Goal: Find specific page/section: Find specific page/section

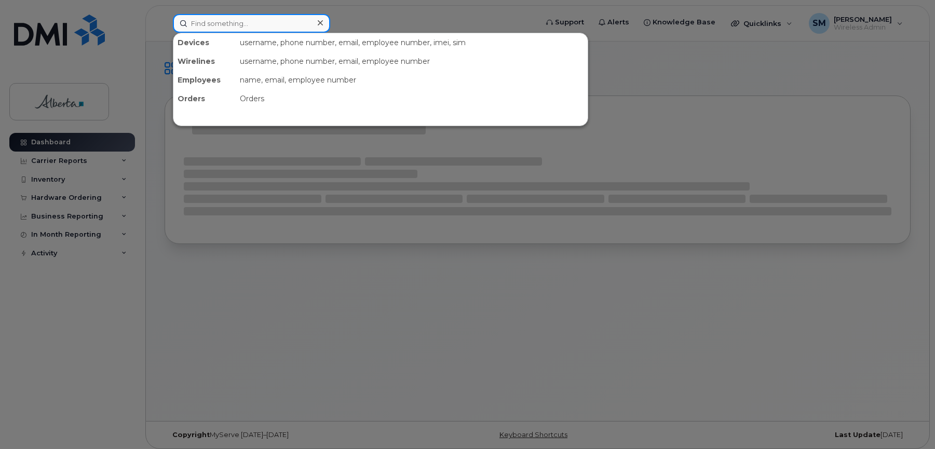
click at [227, 25] on input at bounding box center [251, 23] width 157 height 19
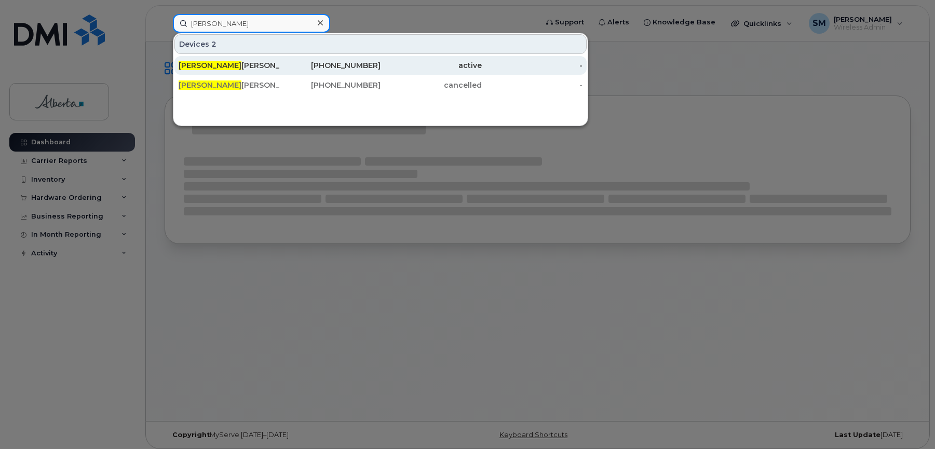
type input "louisa gons"
click at [221, 63] on span "Louisa Gons" at bounding box center [210, 65] width 63 height 9
click at [225, 64] on div "Louisa Gons alves" at bounding box center [229, 65] width 101 height 10
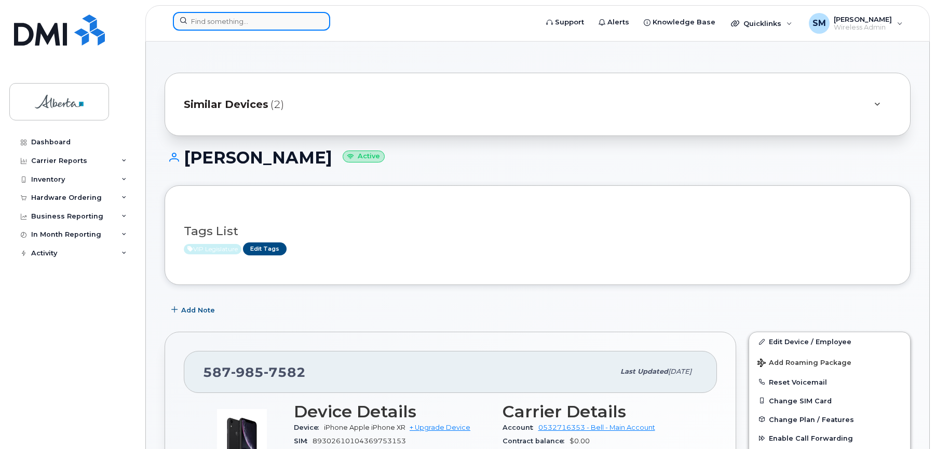
click at [212, 16] on input at bounding box center [251, 21] width 157 height 19
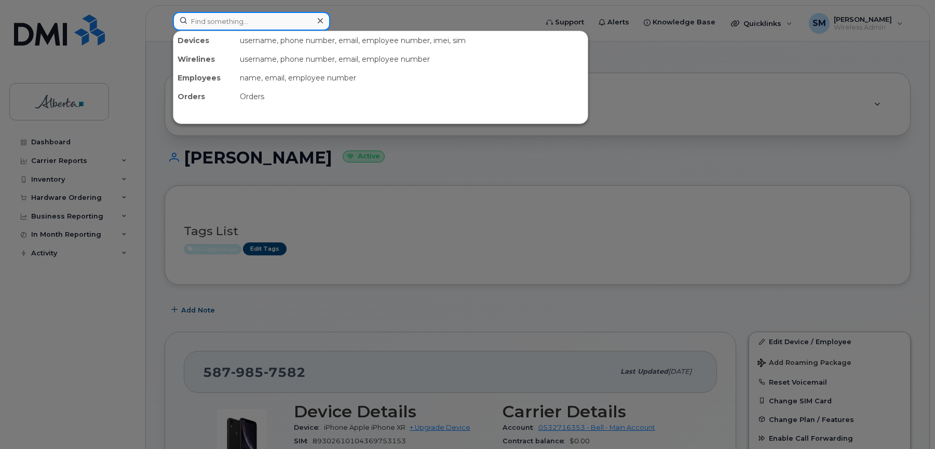
paste input "350639798261260"
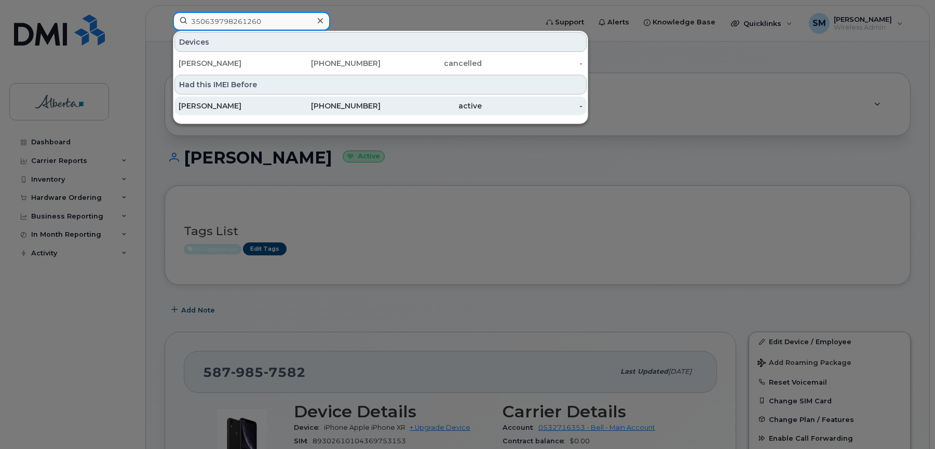
type input "350639798261260"
click at [206, 102] on div "[PERSON_NAME]" at bounding box center [229, 106] width 101 height 10
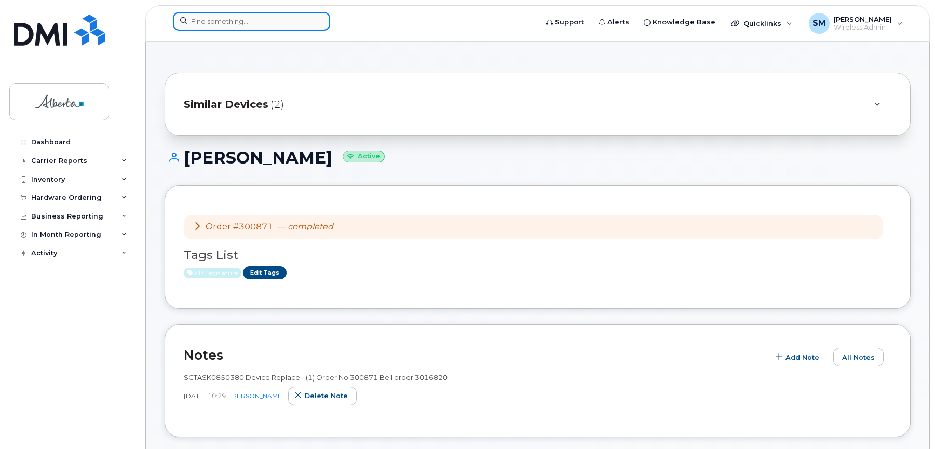
click at [209, 21] on input at bounding box center [251, 21] width 157 height 19
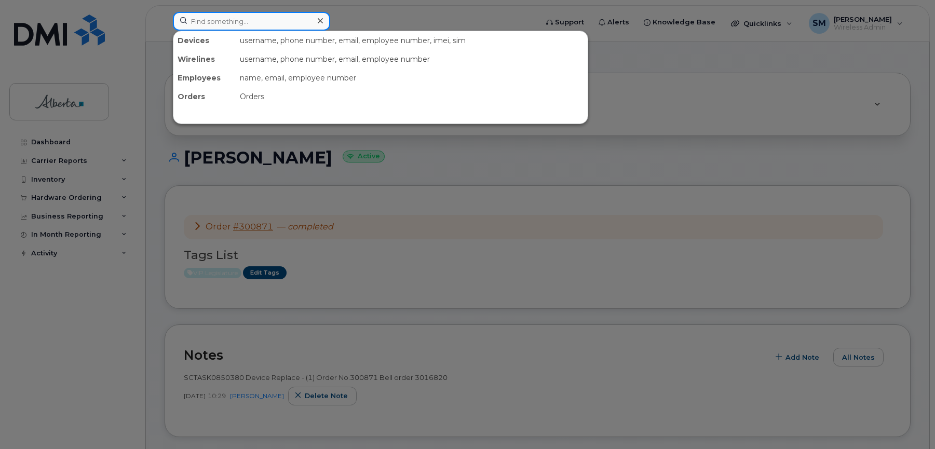
paste input "350639798261260"
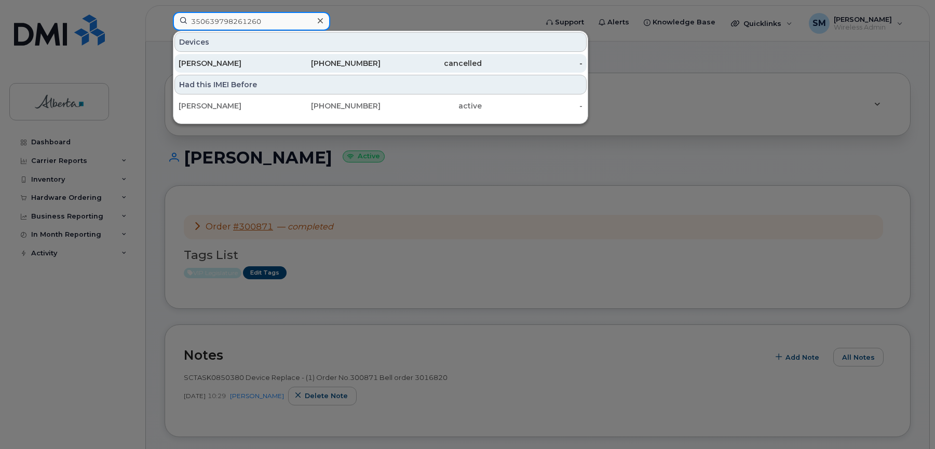
type input "350639798261260"
click at [227, 60] on div "Jeremy Nixon" at bounding box center [229, 63] width 101 height 10
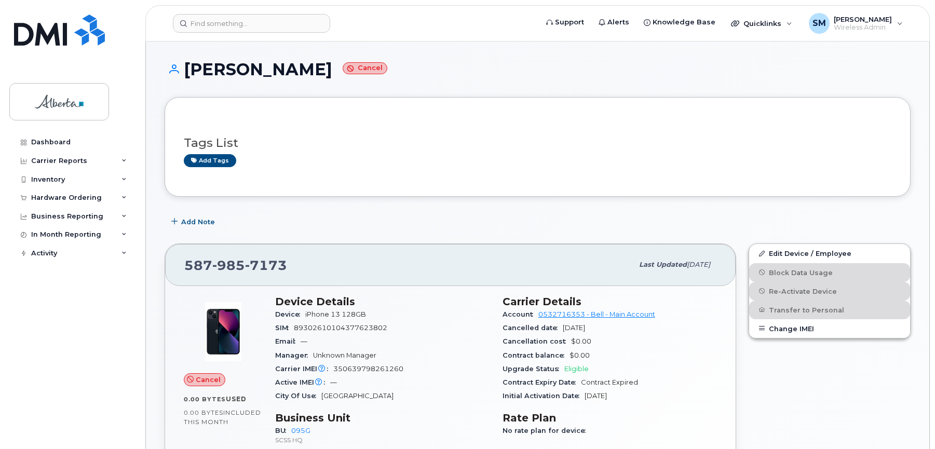
scroll to position [52, 0]
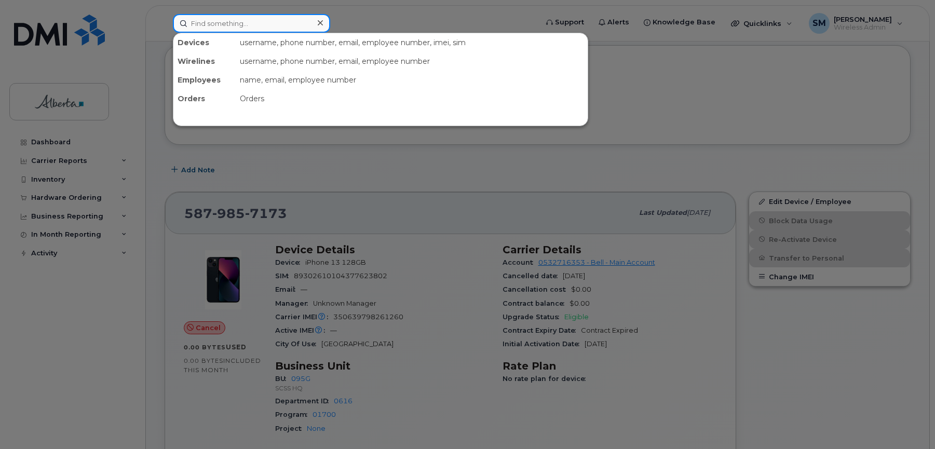
click at [206, 23] on input at bounding box center [251, 23] width 157 height 19
paste input "350639798261260"
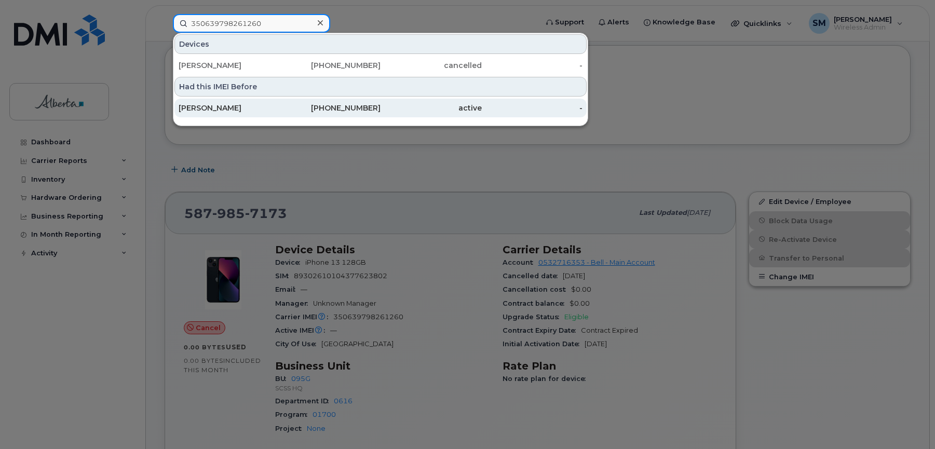
type input "350639798261260"
click at [214, 106] on div "Justin Marshall" at bounding box center [229, 108] width 101 height 10
